Goal: Task Accomplishment & Management: Use online tool/utility

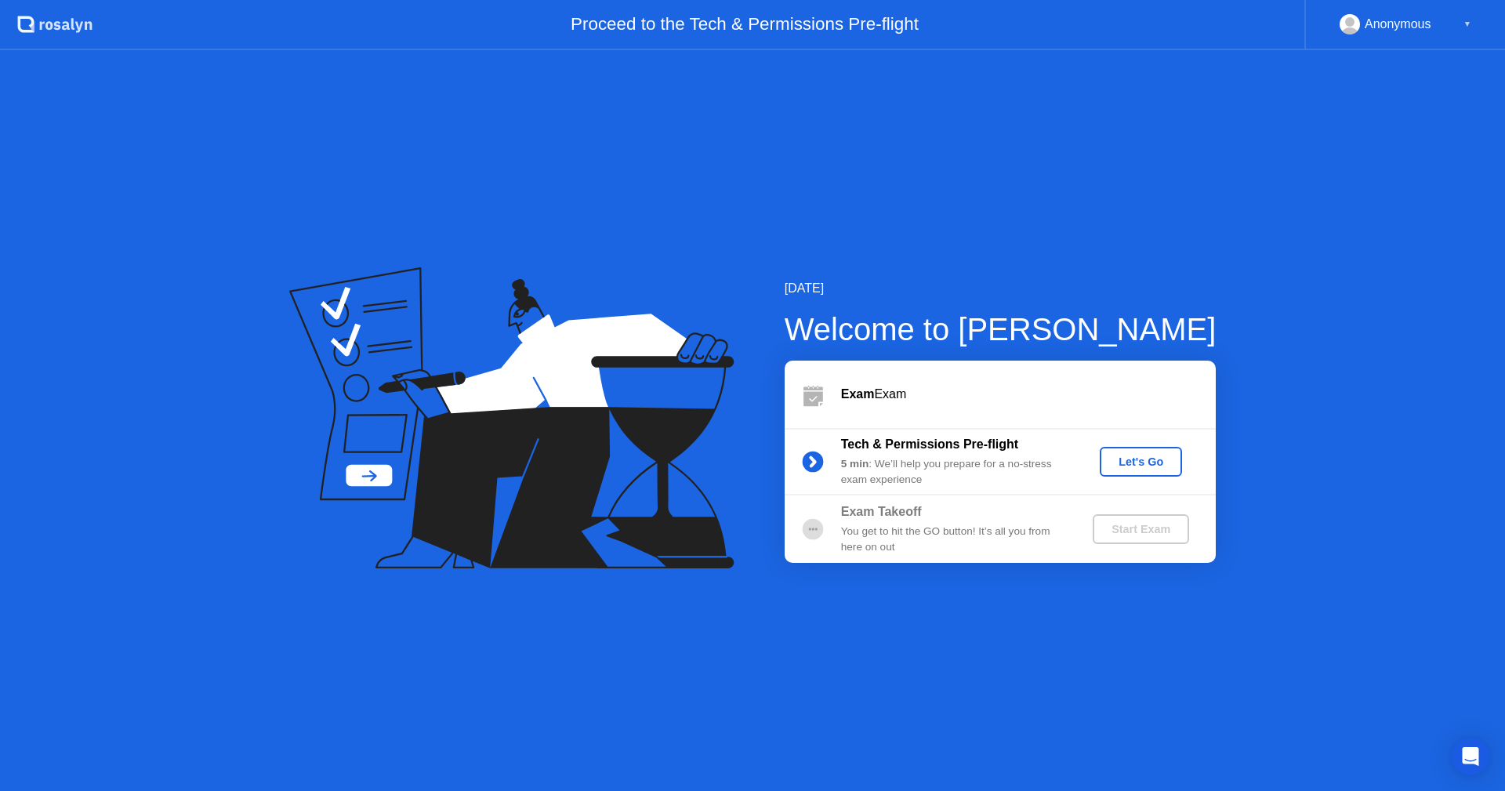
click at [1127, 458] on div "Let's Go" at bounding box center [1141, 461] width 70 height 13
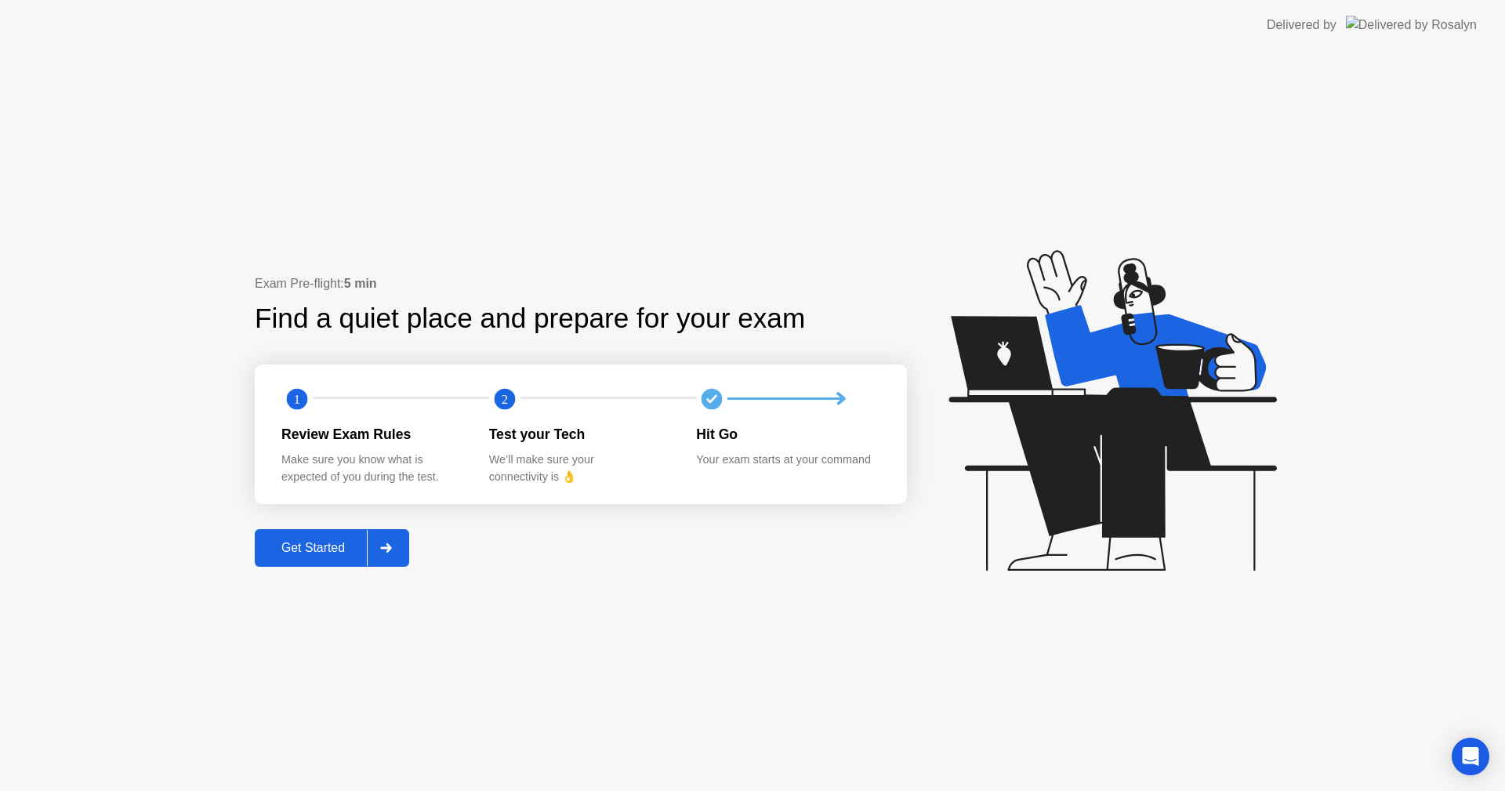
click at [360, 542] on div "Get Started" at bounding box center [312, 548] width 107 height 14
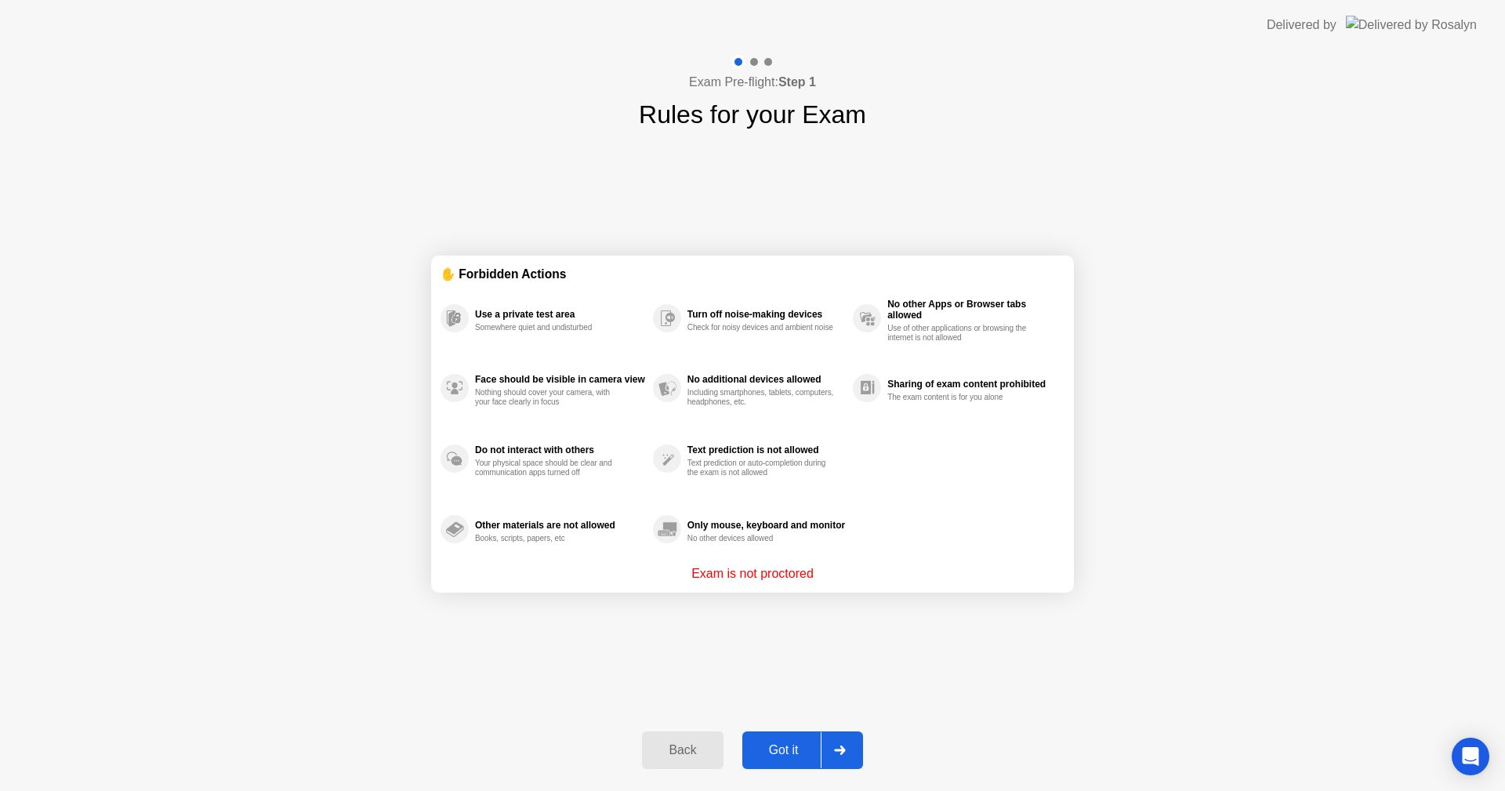
click at [836, 760] on div at bounding box center [840, 750] width 38 height 36
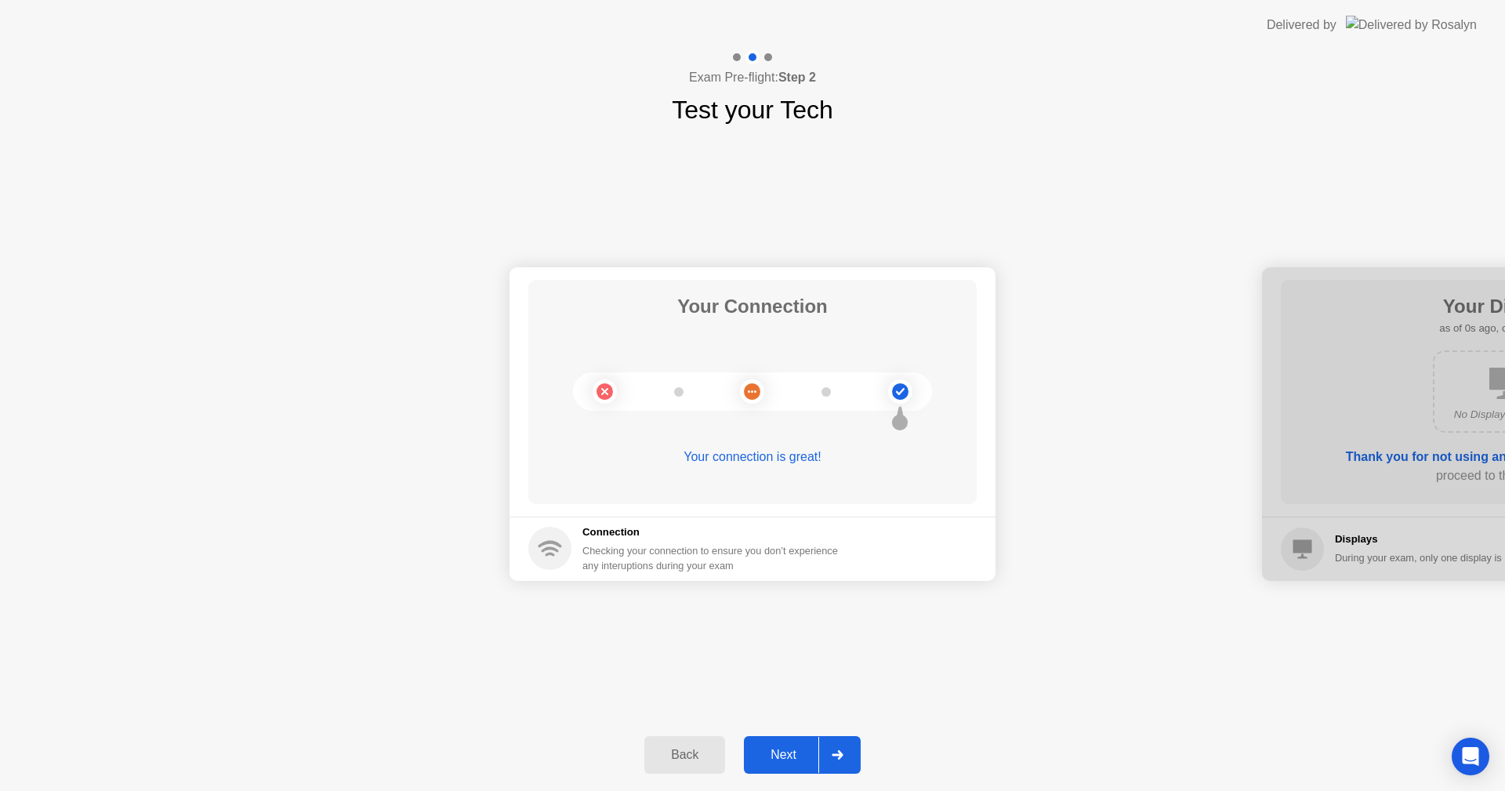
click at [827, 756] on div at bounding box center [837, 755] width 38 height 36
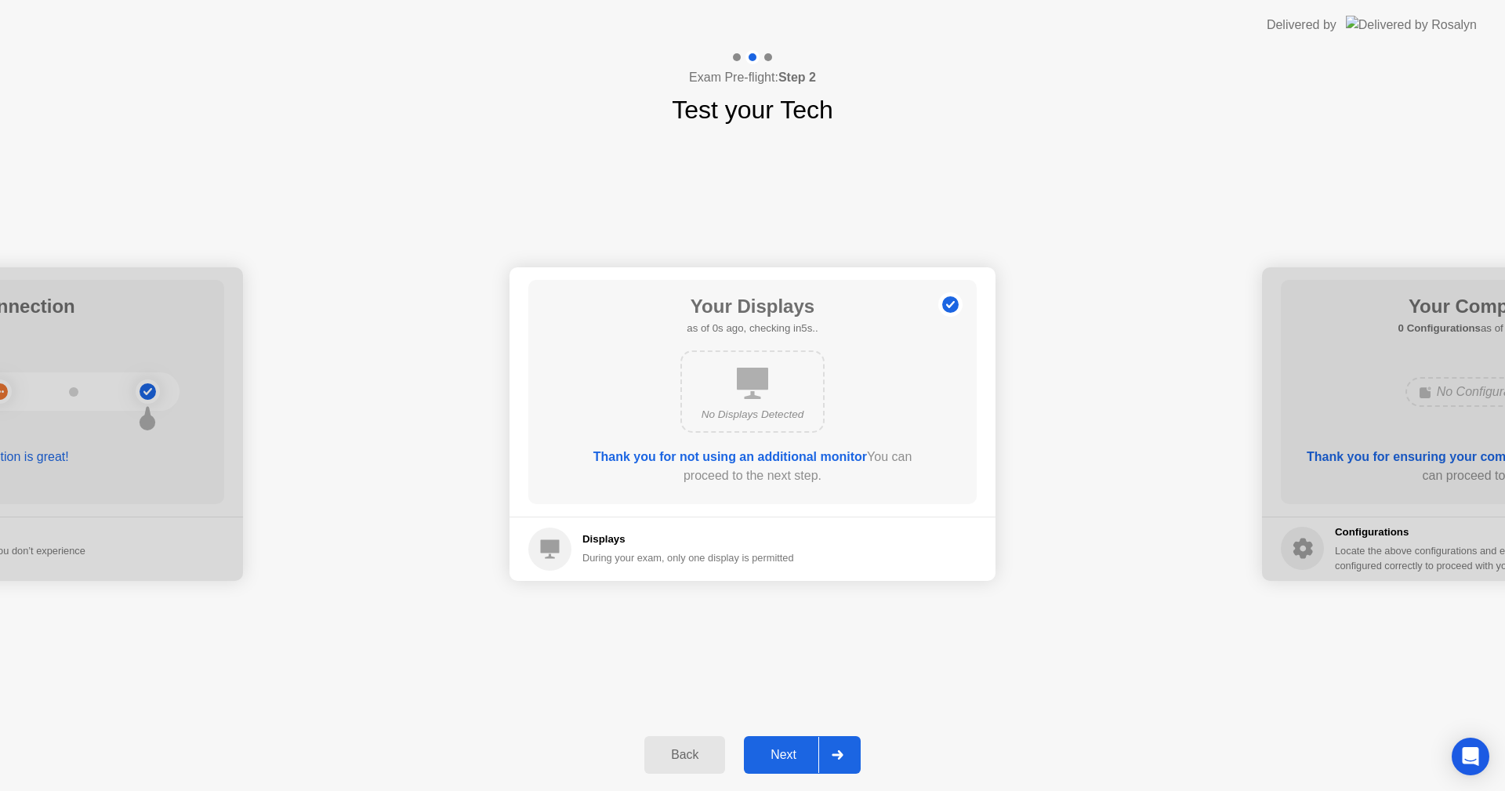
click at [827, 756] on div at bounding box center [837, 755] width 38 height 36
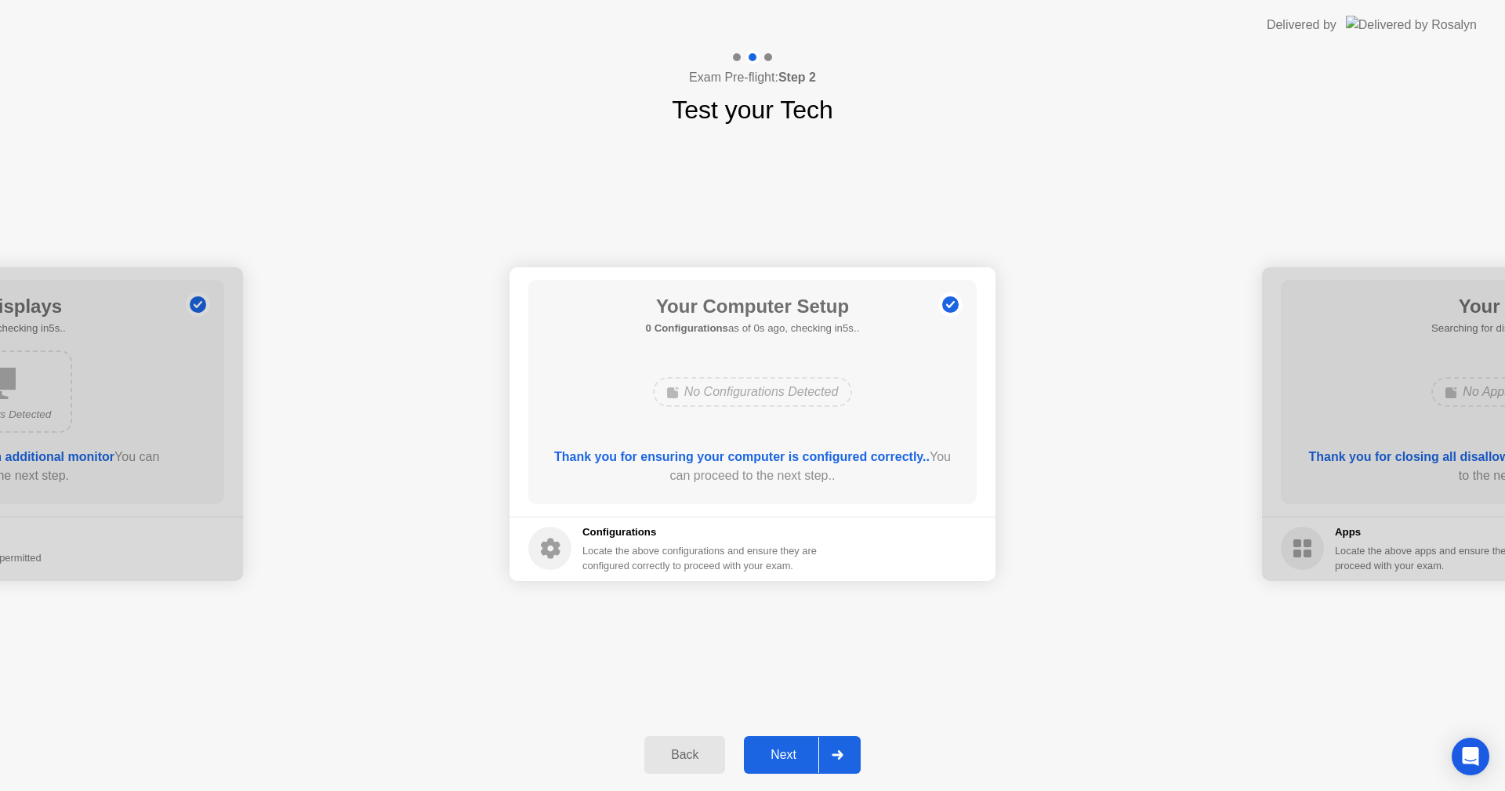
click at [827, 756] on div at bounding box center [837, 755] width 38 height 36
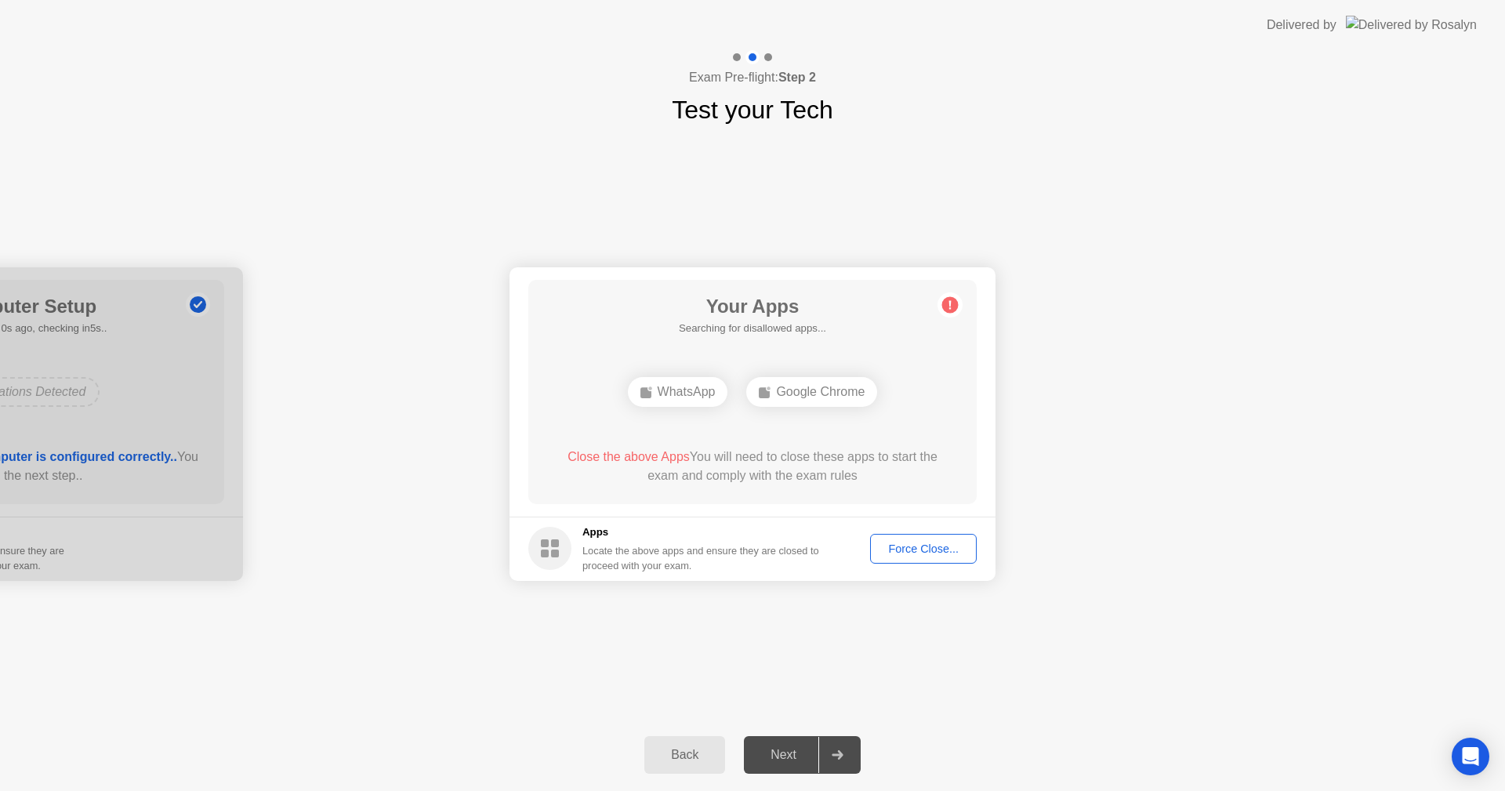
click at [931, 538] on button "Force Close..." at bounding box center [923, 549] width 107 height 30
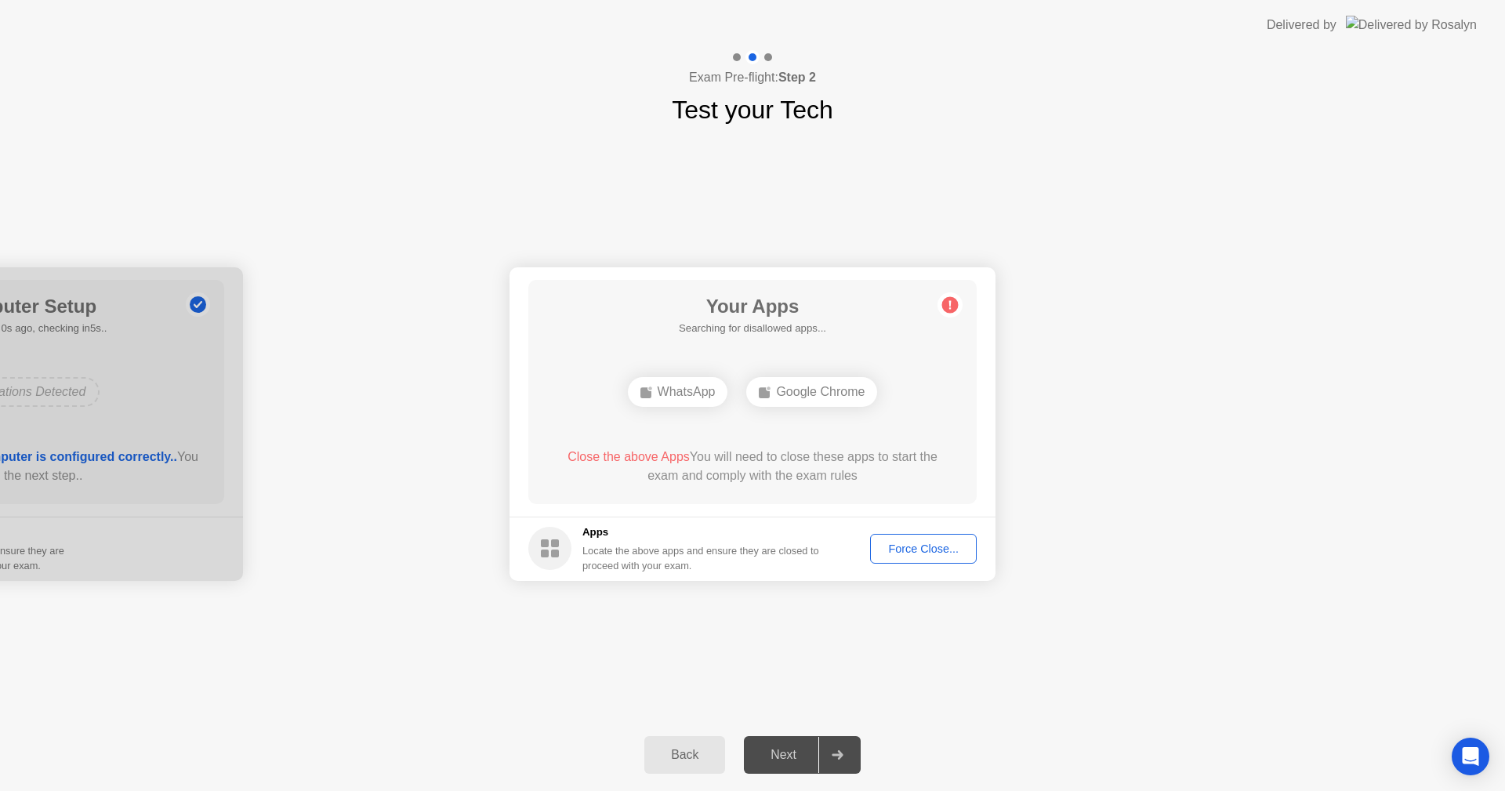
click at [928, 549] on div "Force Close..." at bounding box center [924, 548] width 96 height 13
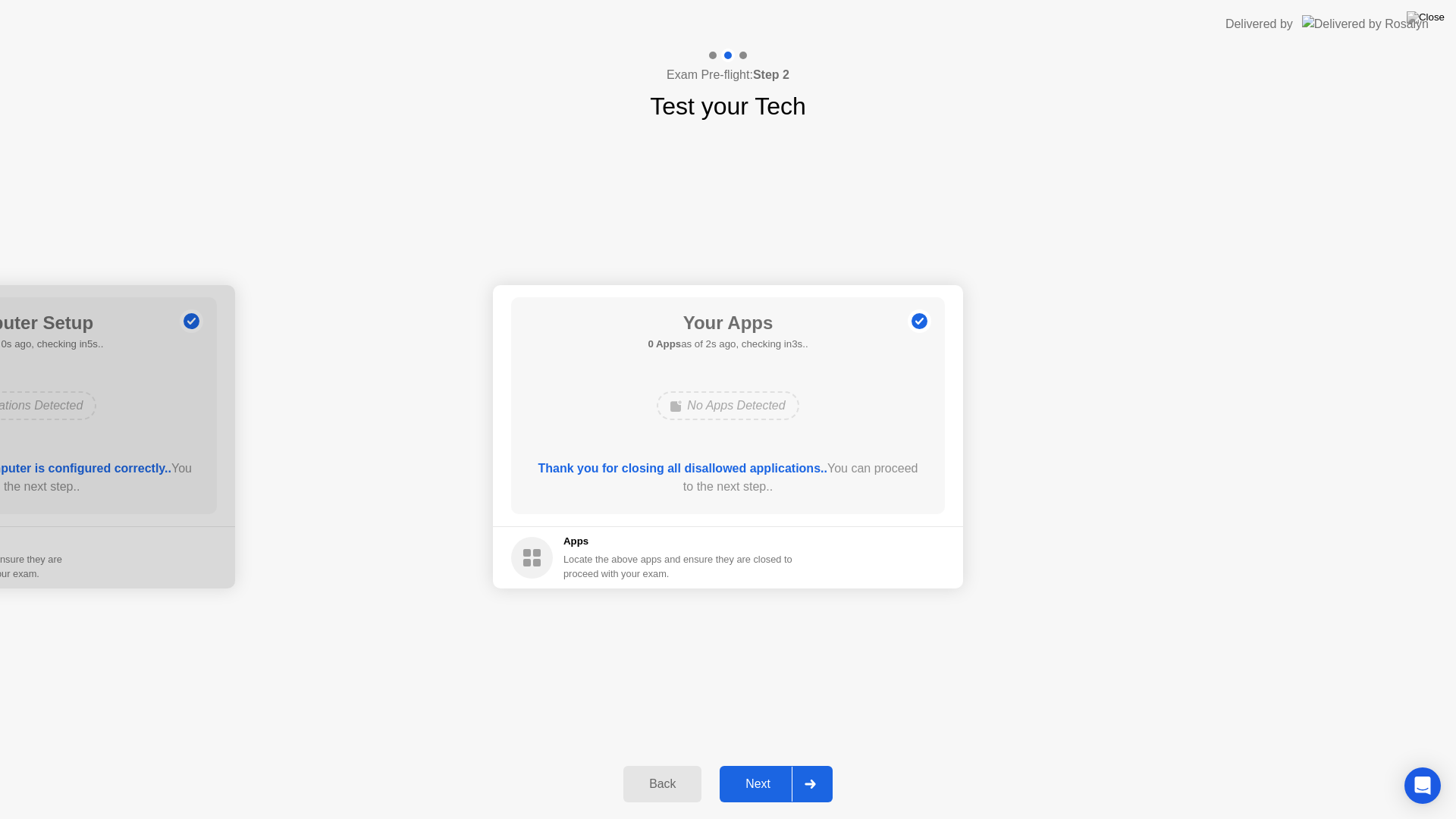
click at [806, 764] on div at bounding box center [810, 784] width 37 height 35
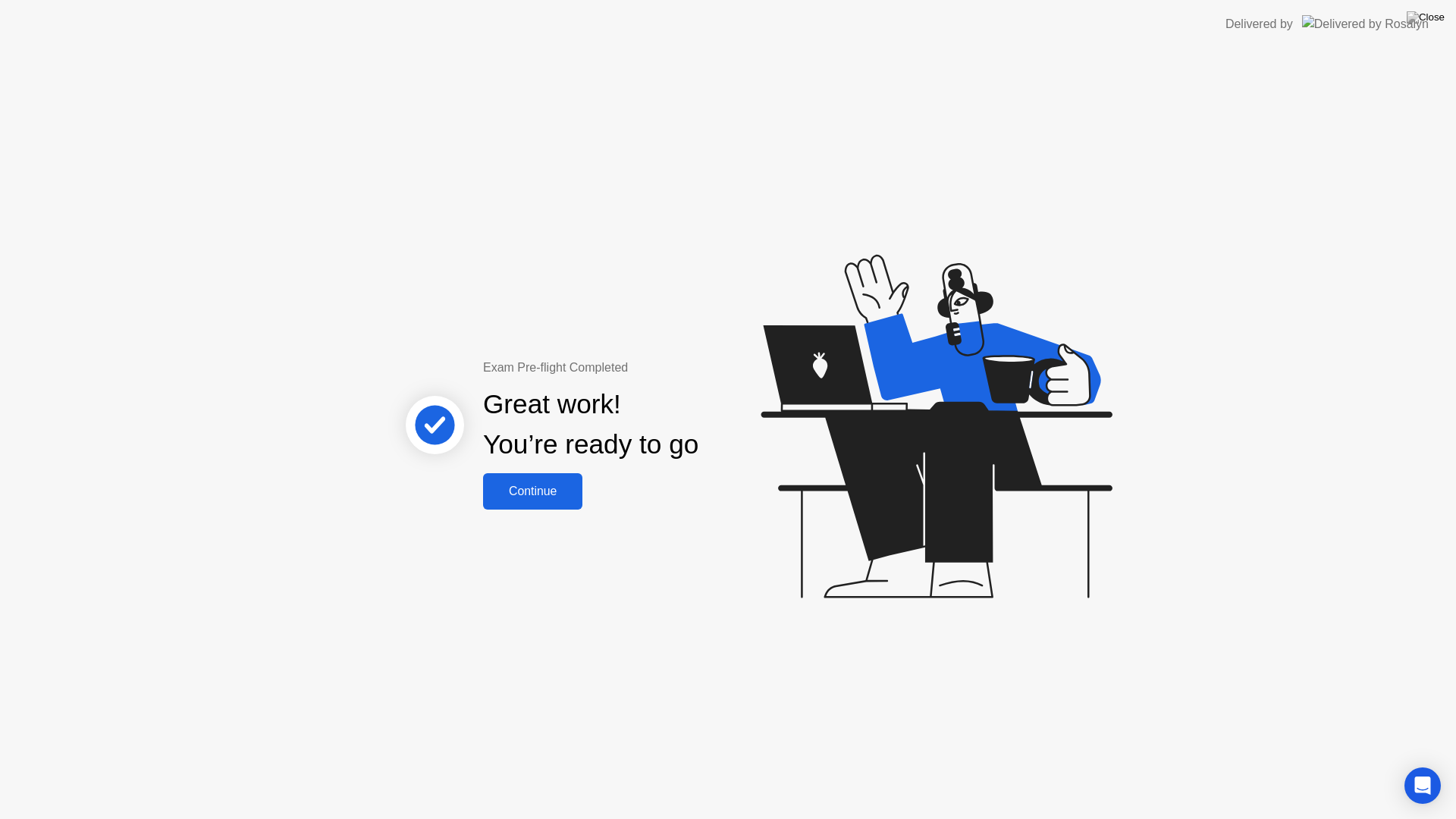
click at [536, 493] on div "Continue" at bounding box center [532, 491] width 90 height 14
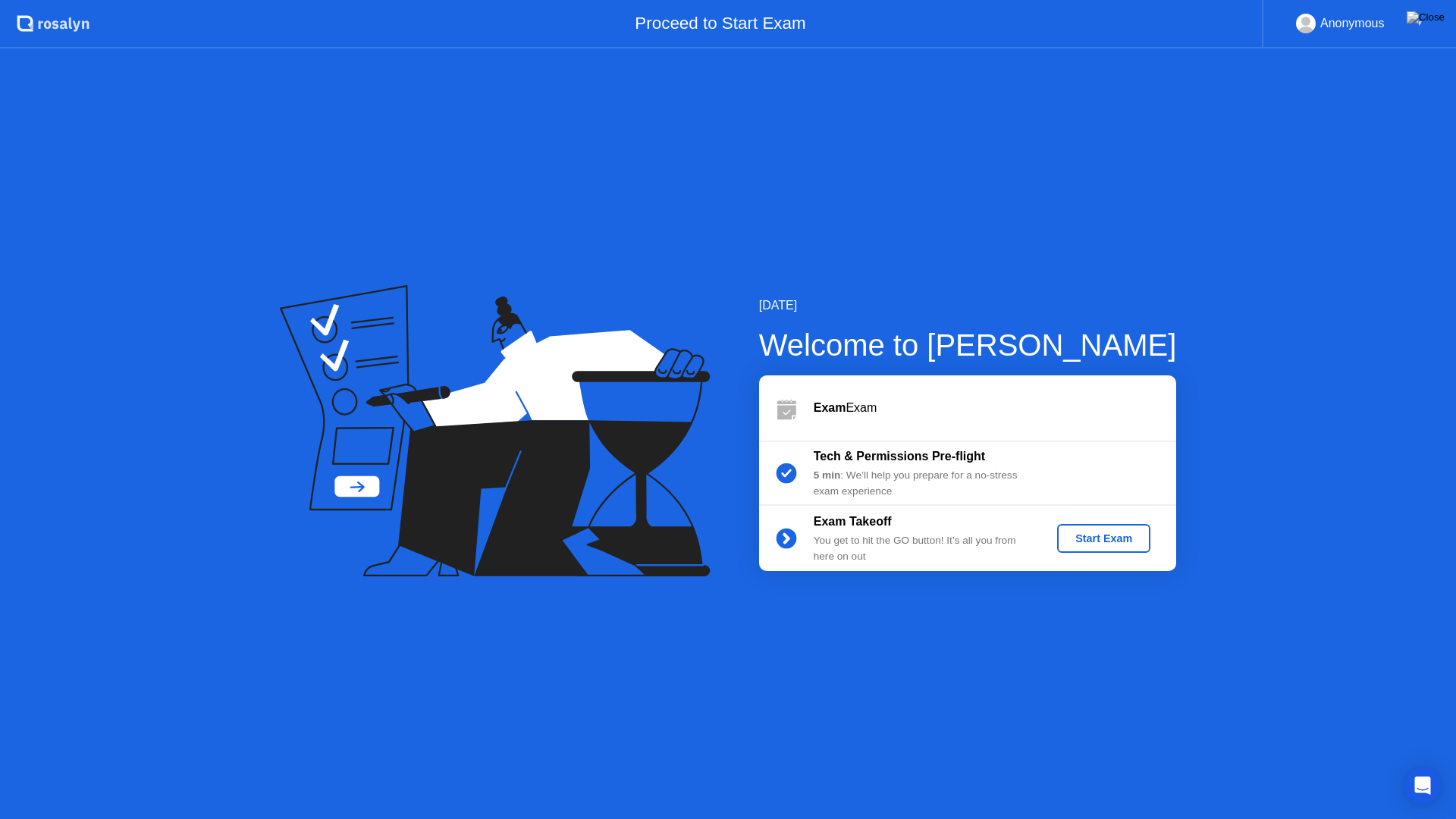
click at [1080, 540] on div "Start Exam" at bounding box center [1104, 538] width 81 height 13
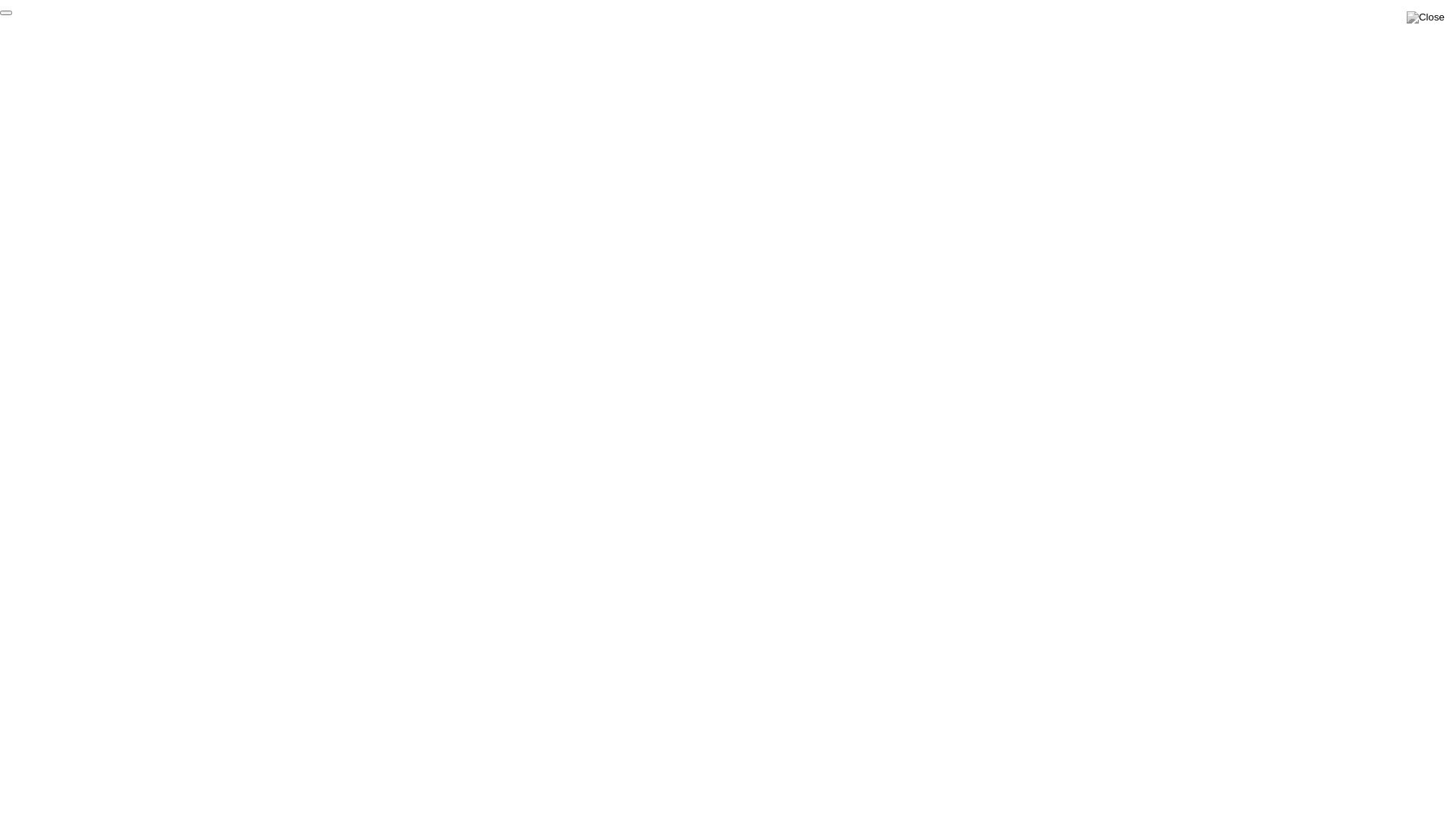
click div "End Proctoring Session"
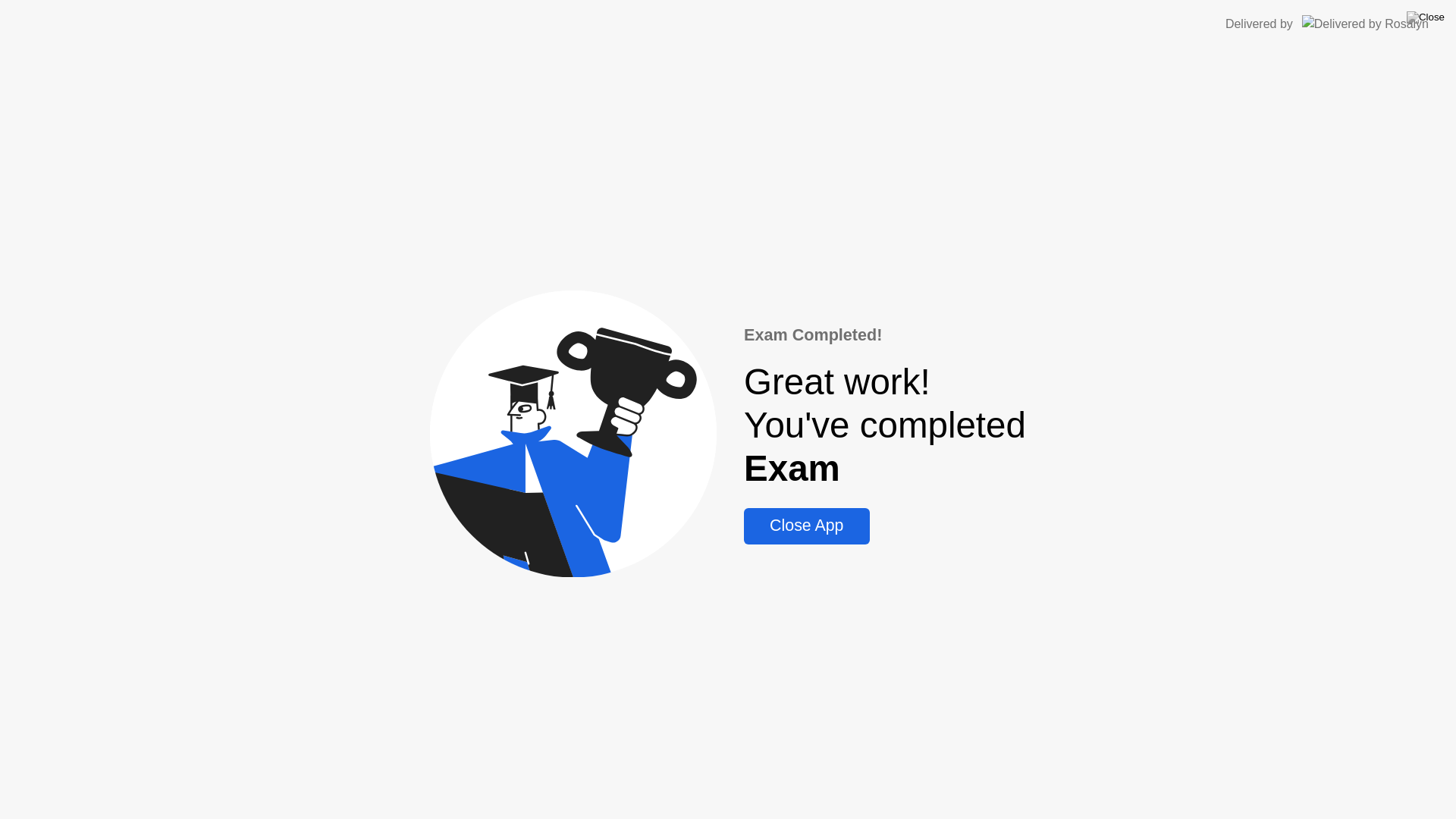
click at [803, 526] on div "Close App" at bounding box center [807, 526] width 116 height 19
